Goal: Task Accomplishment & Management: Use online tool/utility

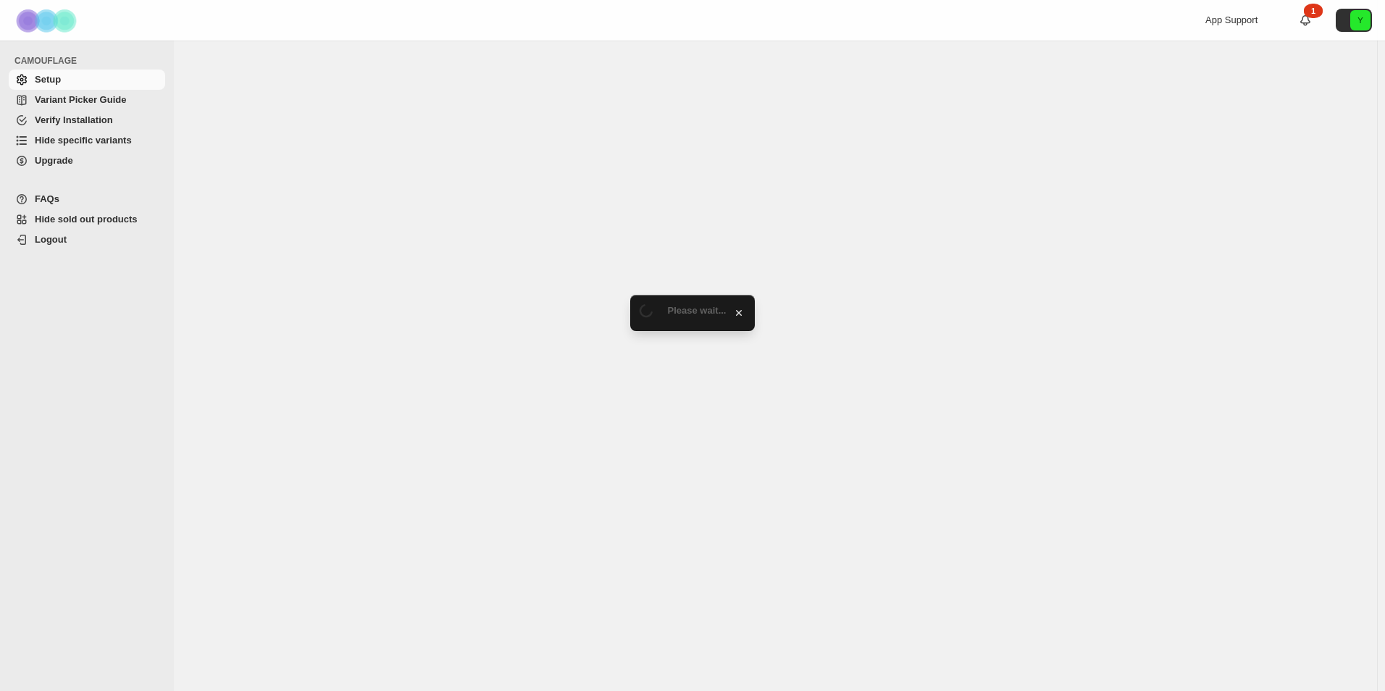
select select "******"
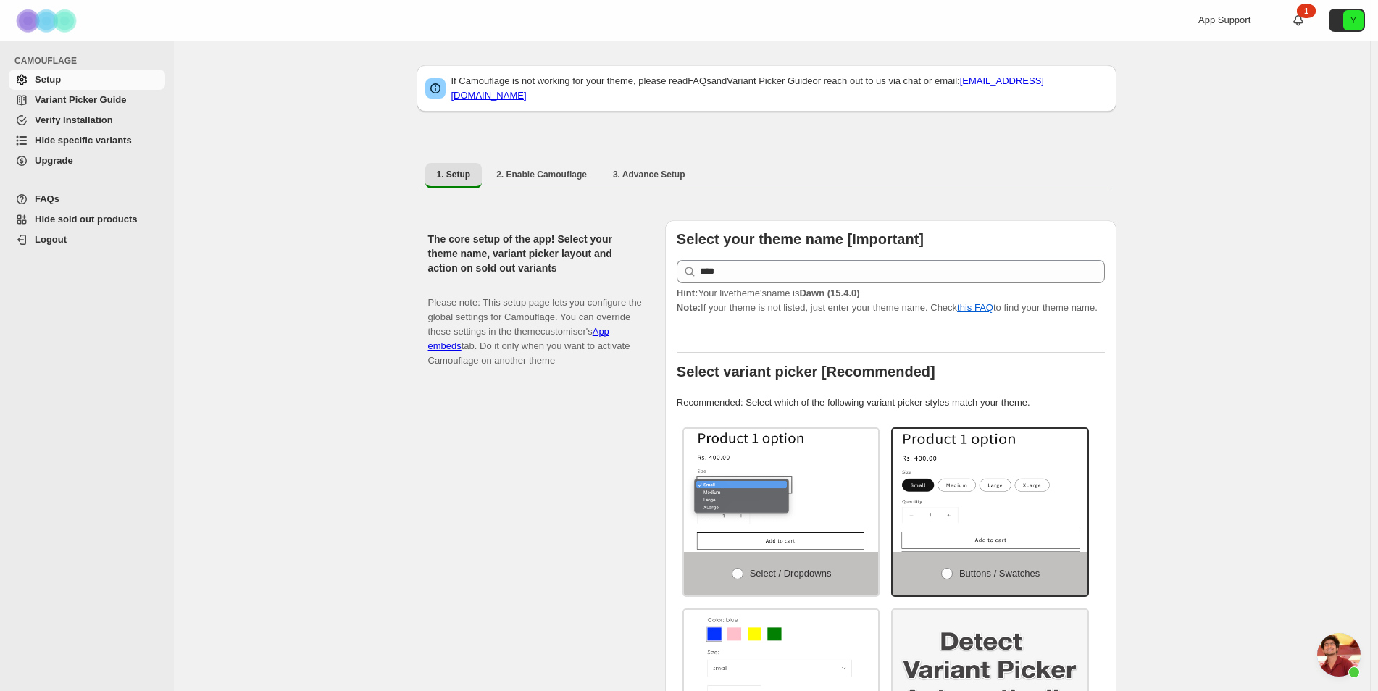
scroll to position [684, 0]
click at [111, 143] on span "Hide specific variants" at bounding box center [83, 140] width 97 height 11
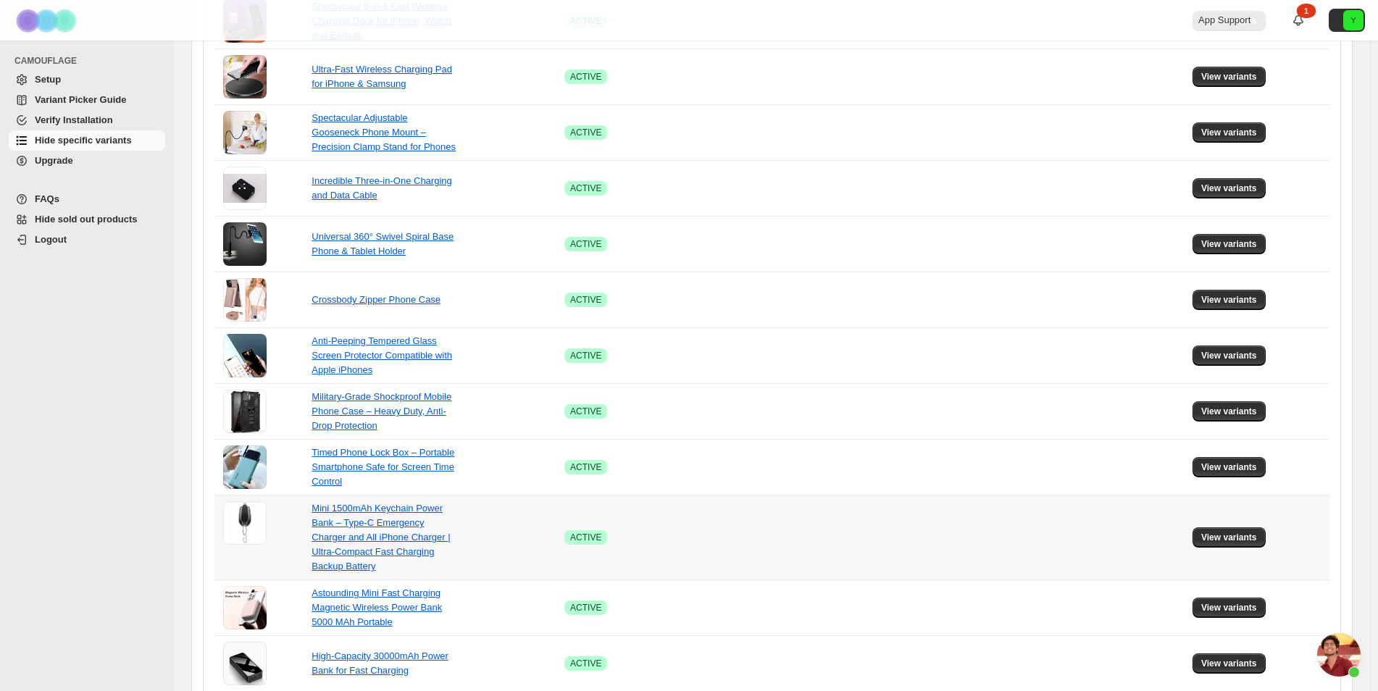
scroll to position [825, 0]
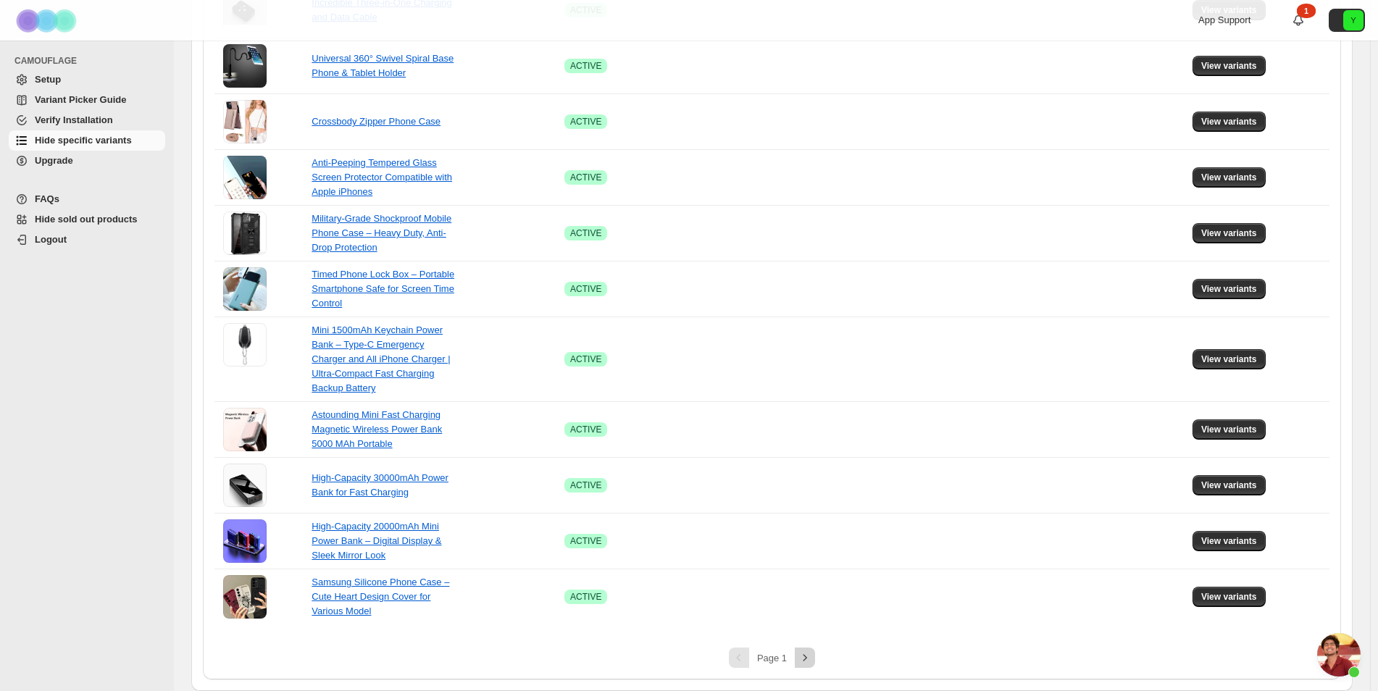
click at [807, 658] on icon "Next" at bounding box center [805, 657] width 4 height 7
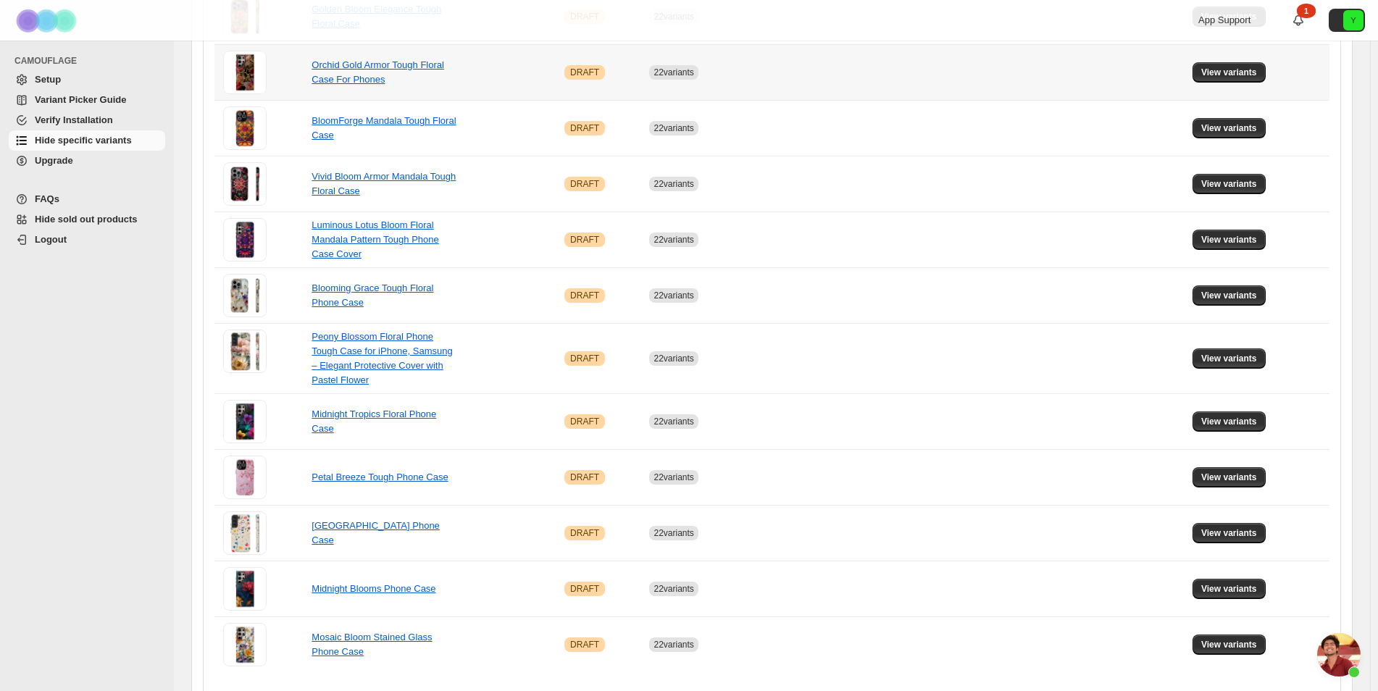
scroll to position [839, 0]
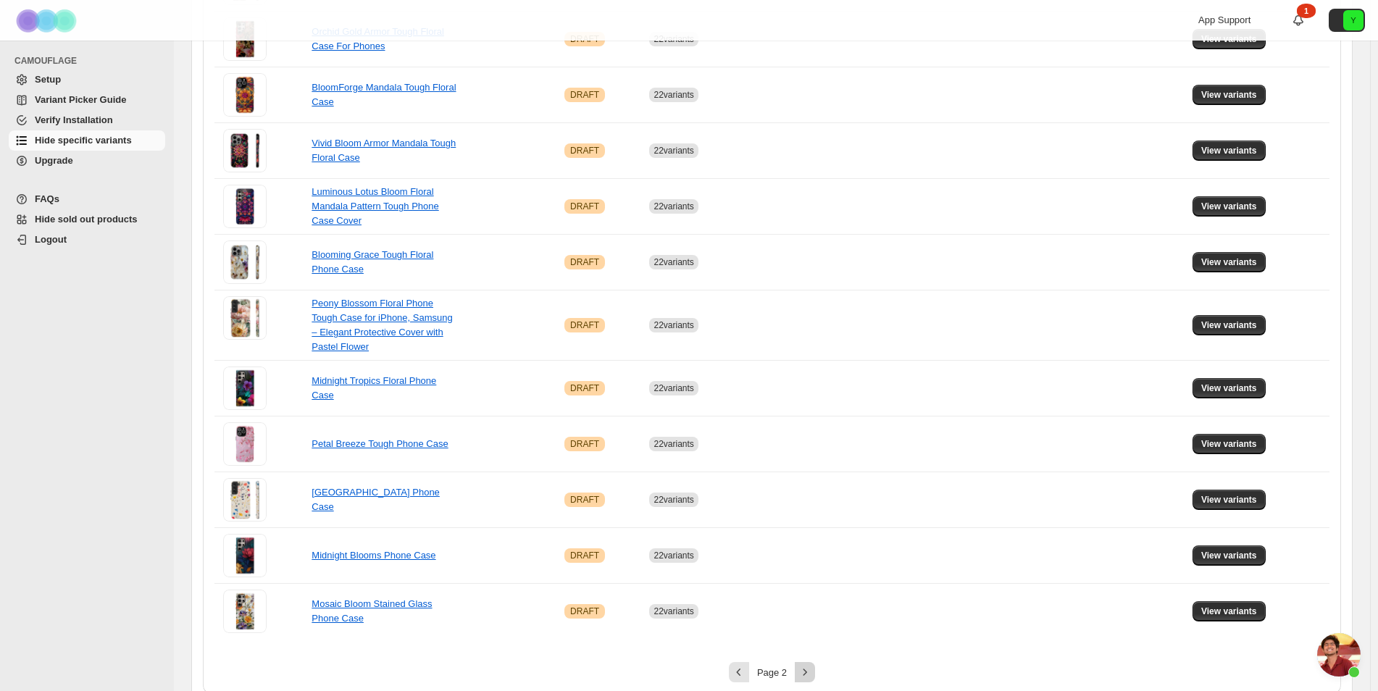
click at [807, 665] on icon "Next" at bounding box center [804, 672] width 14 height 14
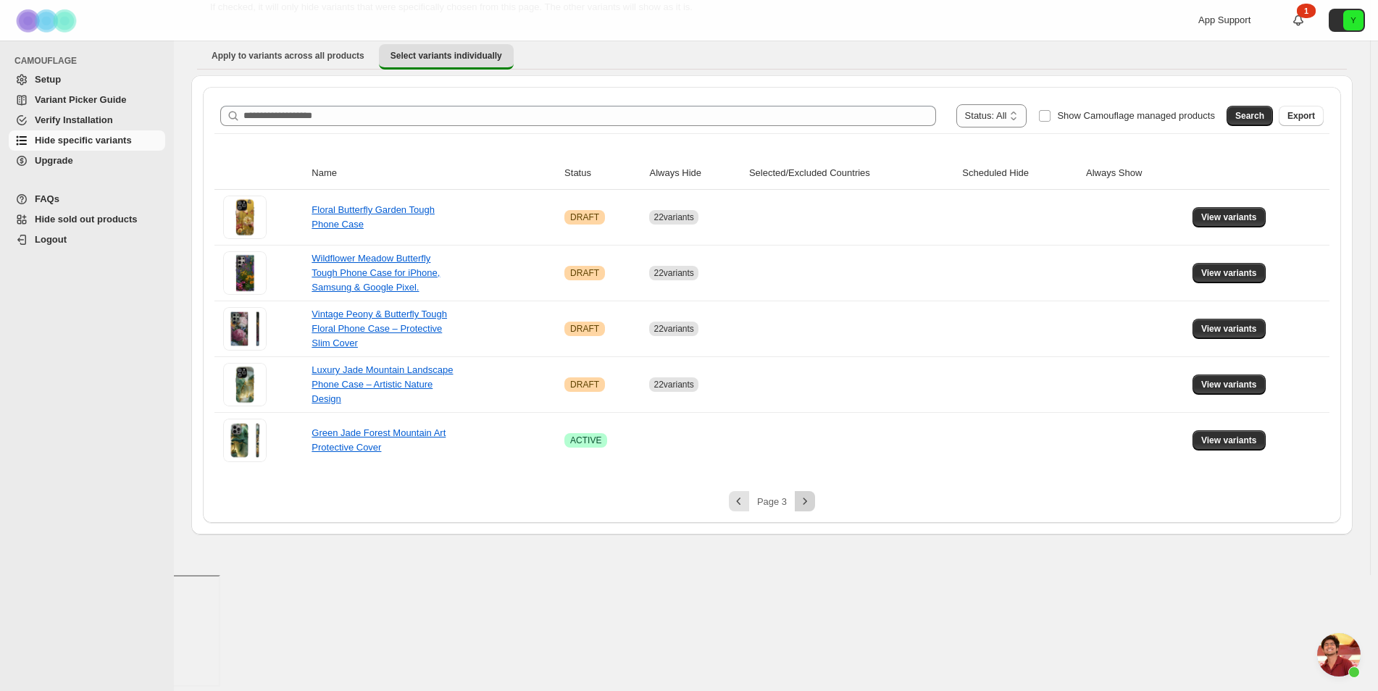
scroll to position [0, 0]
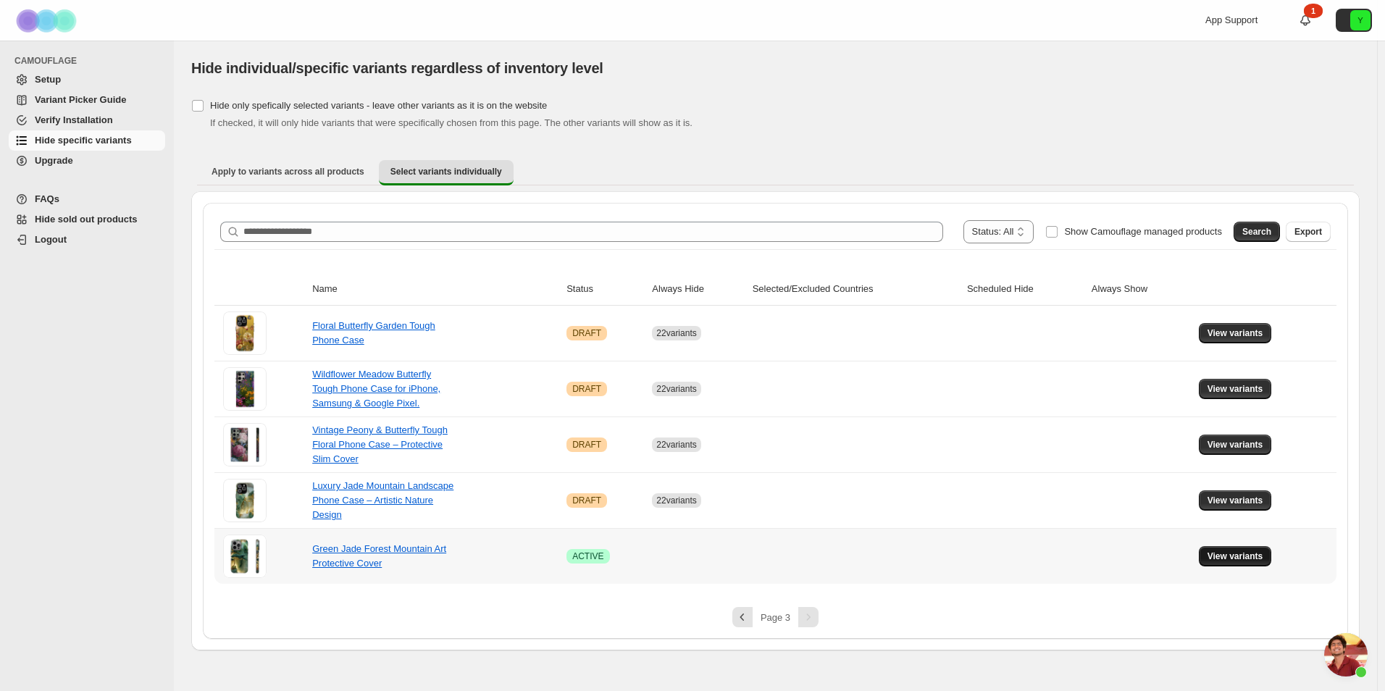
click at [1216, 561] on span "View variants" at bounding box center [1235, 556] width 56 height 12
click at [1222, 553] on span "View variants" at bounding box center [1235, 556] width 56 height 12
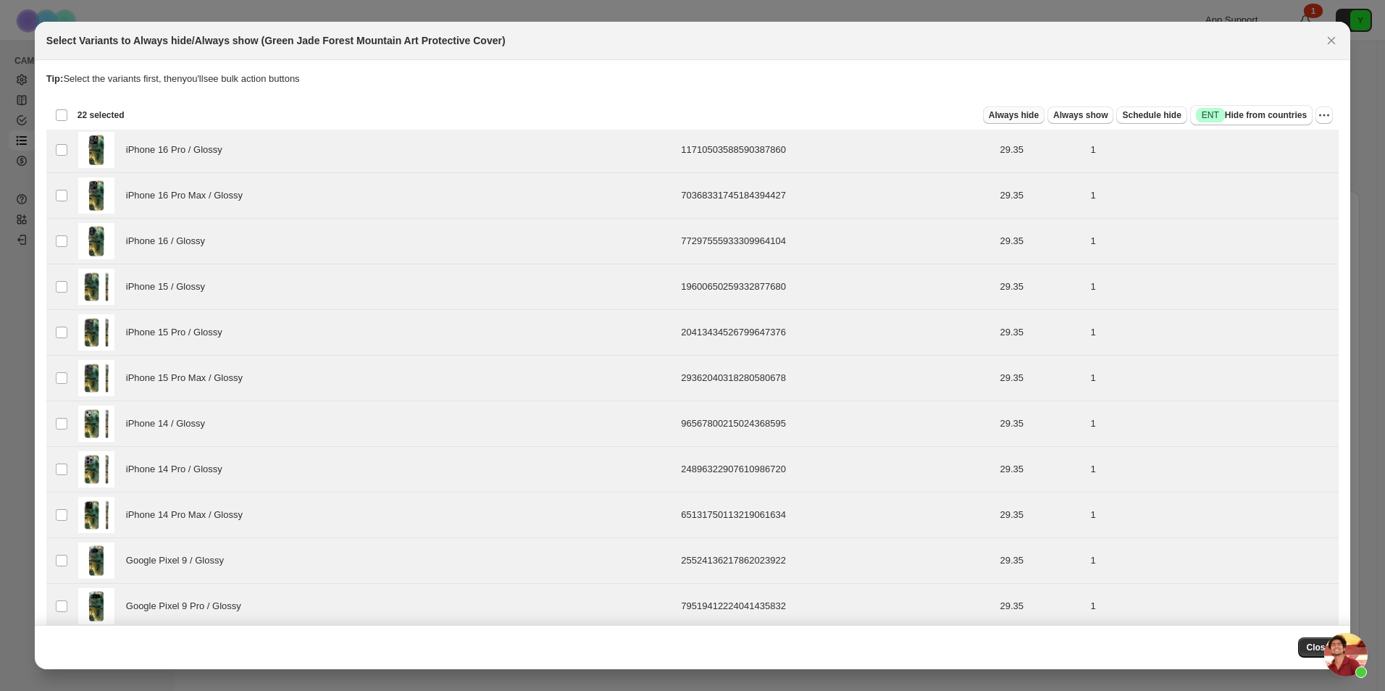
click at [1014, 111] on span "Always hide" at bounding box center [1014, 115] width 50 height 12
